Goal: Obtain resource: Download file/media

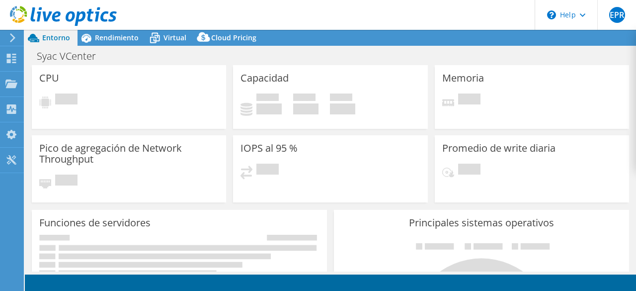
select select "USD"
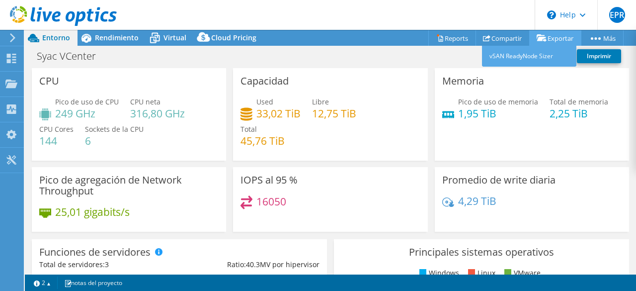
click at [552, 36] on link "Exportar" at bounding box center [555, 37] width 52 height 15
click at [555, 37] on link "Exportar" at bounding box center [555, 37] width 52 height 15
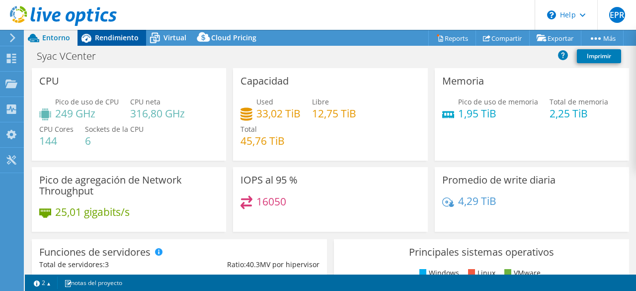
click at [112, 37] on span "Rendimiento" at bounding box center [117, 37] width 44 height 9
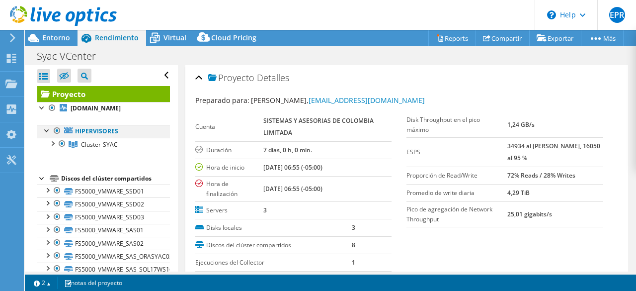
click at [46, 131] on div at bounding box center [47, 130] width 10 height 10
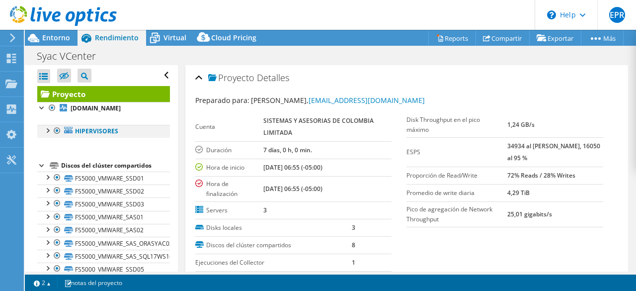
click at [46, 131] on div at bounding box center [47, 130] width 10 height 10
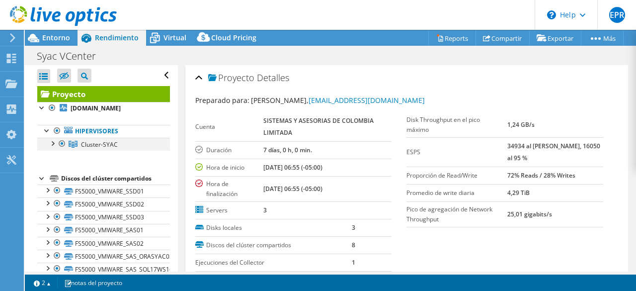
click at [53, 141] on div at bounding box center [52, 143] width 10 height 10
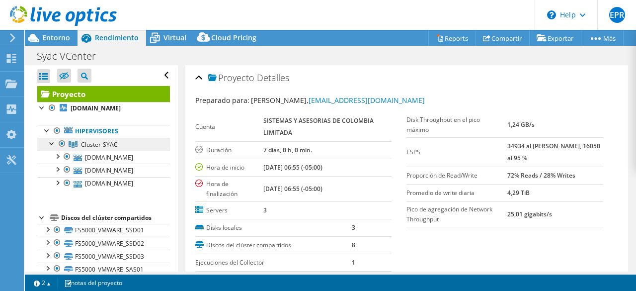
drag, startPoint x: 90, startPoint y: 143, endPoint x: 38, endPoint y: 148, distance: 52.4
click at [36, 149] on div "Abrir todo Cerrar todo Ocultar nodos excluidos Filtro de árbol del proyecto" at bounding box center [101, 202] width 153 height 275
click at [91, 144] on span "Cluster-SYAC" at bounding box center [99, 144] width 37 height 8
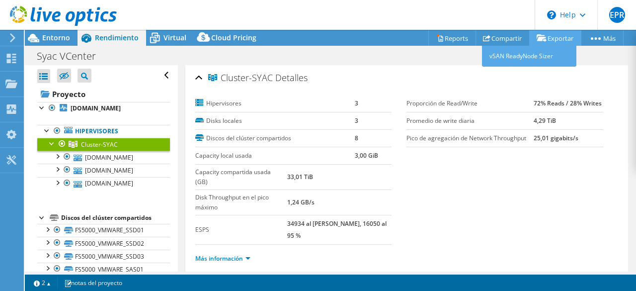
click at [552, 42] on link "Exportar" at bounding box center [555, 37] width 52 height 15
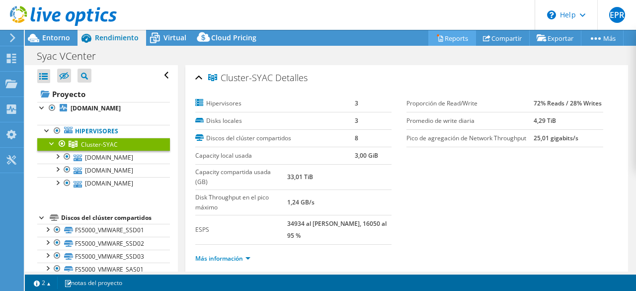
click at [455, 37] on link "Reports" at bounding box center [452, 37] width 48 height 15
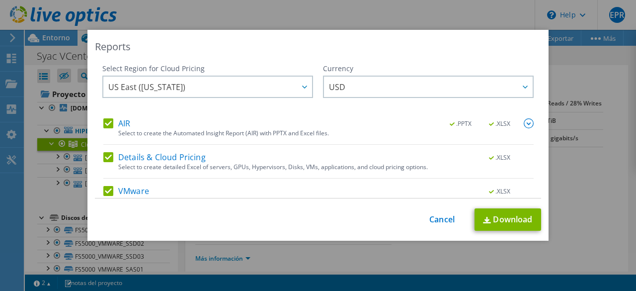
scroll to position [47, 0]
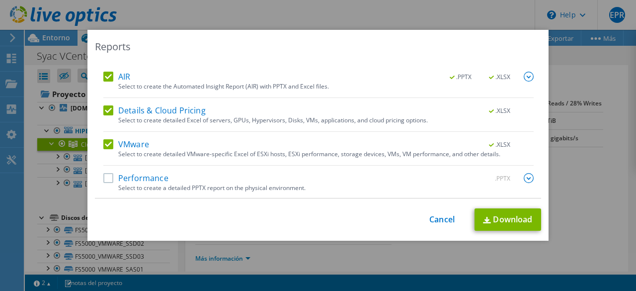
click at [103, 179] on label "Performance" at bounding box center [135, 178] width 65 height 10
click at [0, 0] on input "Performance" at bounding box center [0, 0] width 0 height 0
click at [103, 112] on label "Details & Cloud Pricing" at bounding box center [154, 110] width 102 height 10
click at [0, 0] on input "Details & Cloud Pricing" at bounding box center [0, 0] width 0 height 0
click at [104, 78] on label "AIR" at bounding box center [116, 77] width 27 height 10
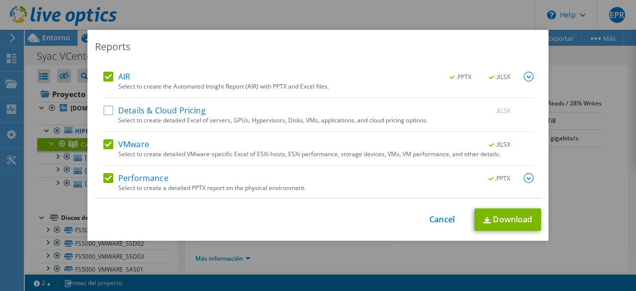
click at [0, 0] on input "AIR" at bounding box center [0, 0] width 0 height 0
click at [492, 221] on link "Download" at bounding box center [507, 219] width 67 height 22
drag, startPoint x: 443, startPoint y: 219, endPoint x: 460, endPoint y: 213, distance: 18.4
click at [443, 219] on link "Cancel" at bounding box center [441, 219] width 25 height 9
